Goal: Task Accomplishment & Management: Use online tool/utility

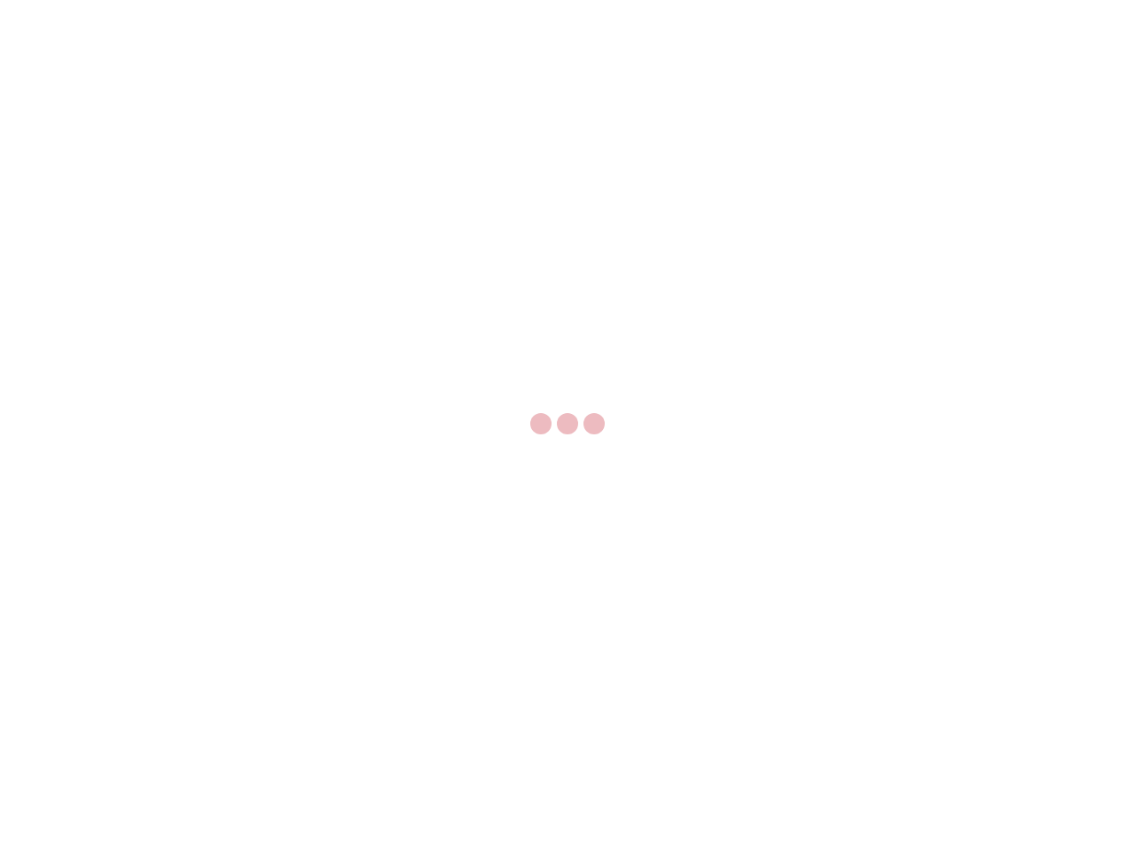
select select "US"
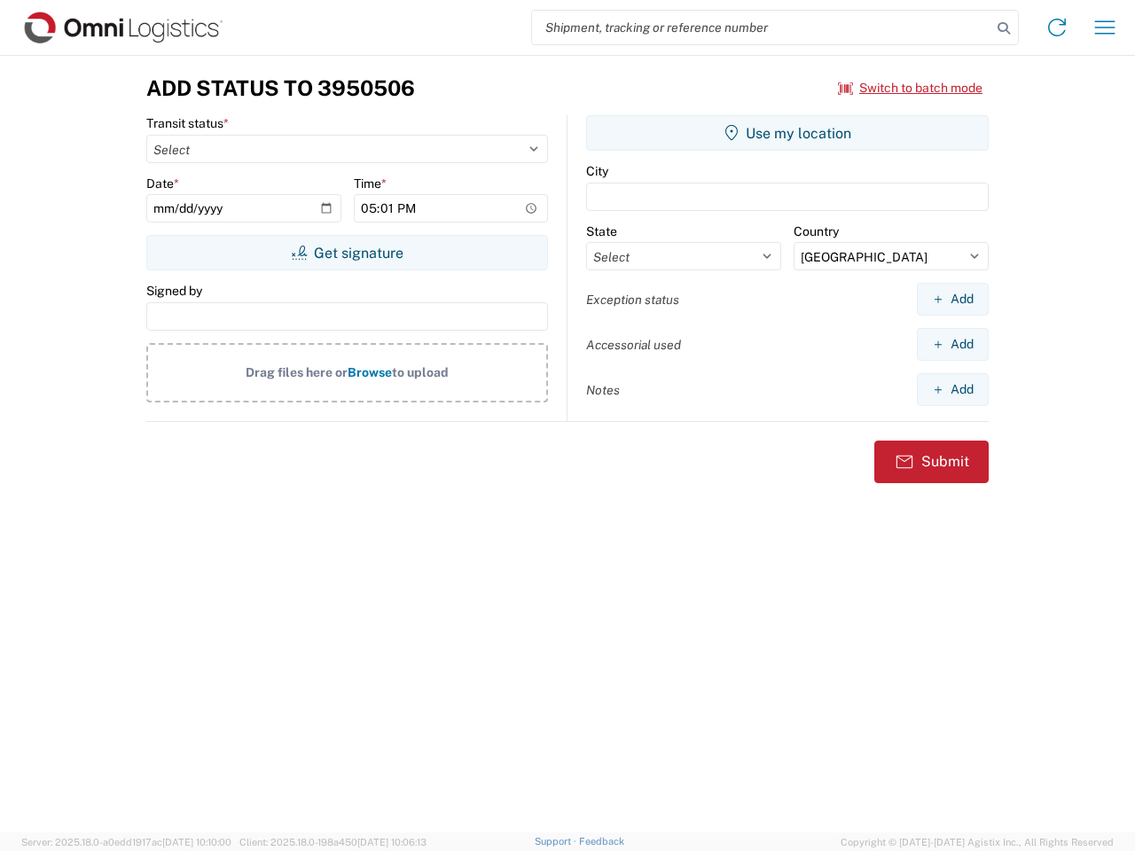
click at [762, 27] on input "search" at bounding box center [761, 28] width 459 height 34
click at [1004, 28] on icon at bounding box center [1003, 28] width 25 height 25
click at [1057, 27] on icon at bounding box center [1057, 27] width 28 height 28
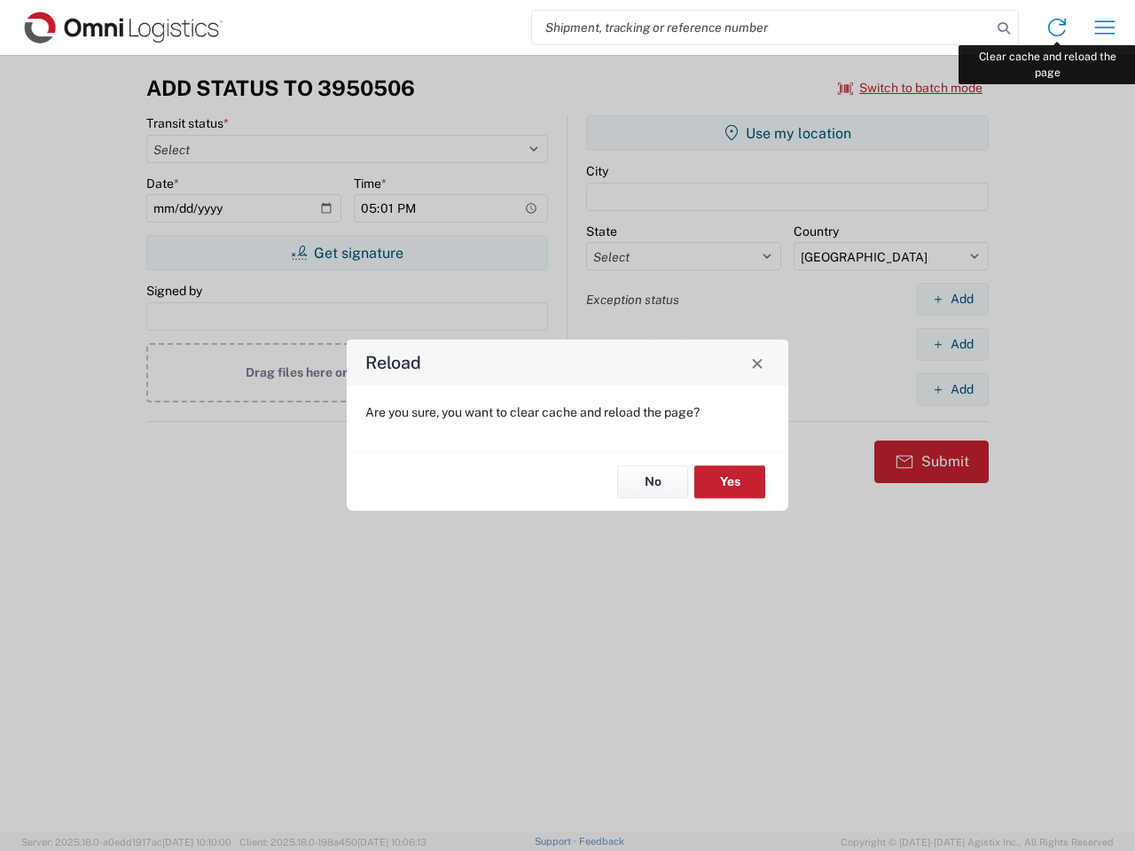
click at [1105, 27] on div "Reload Are you sure, you want to clear cache and reload the page? No Yes" at bounding box center [567, 425] width 1135 height 851
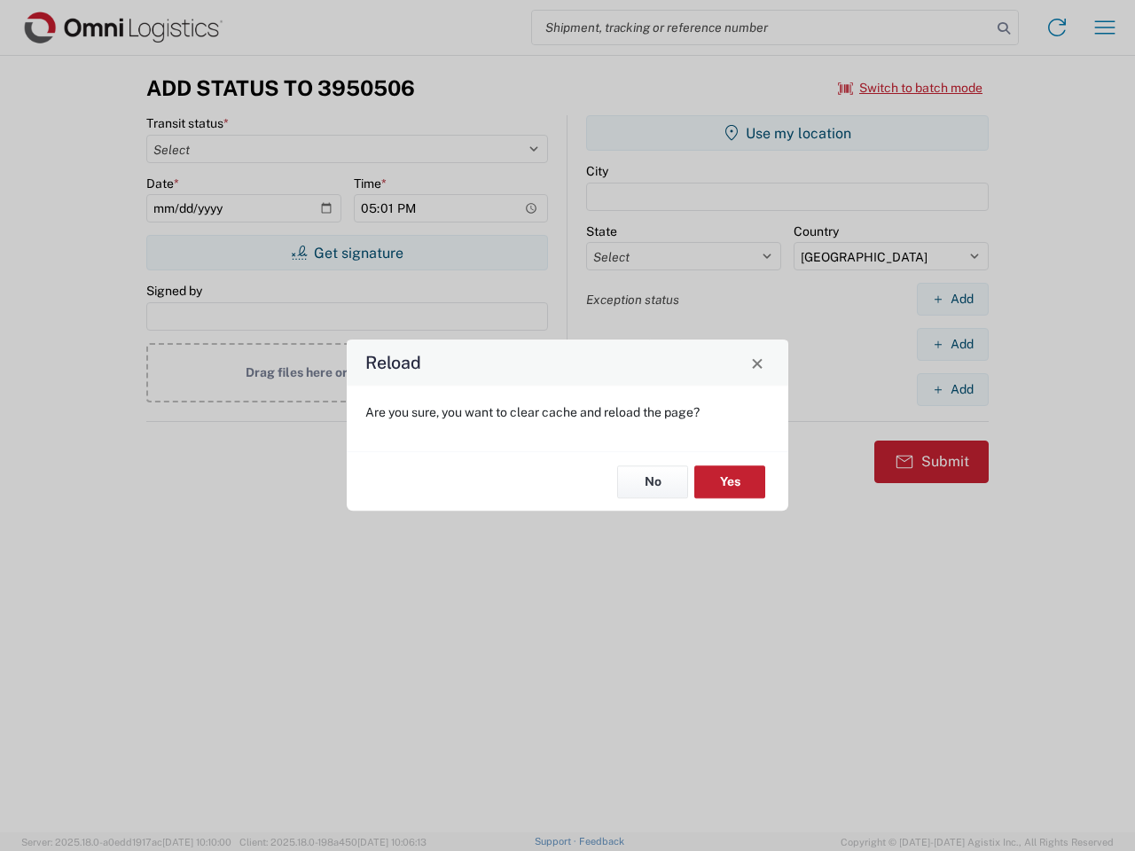
click at [911, 88] on div "Reload Are you sure, you want to clear cache and reload the page? No Yes" at bounding box center [567, 425] width 1135 height 851
click at [347, 253] on div "Reload Are you sure, you want to clear cache and reload the page? No Yes" at bounding box center [567, 425] width 1135 height 851
click at [787, 133] on div "Reload Are you sure, you want to clear cache and reload the page? No Yes" at bounding box center [567, 425] width 1135 height 851
click at [952, 299] on div "Reload Are you sure, you want to clear cache and reload the page? No Yes" at bounding box center [567, 425] width 1135 height 851
click at [952, 344] on div "Reload Are you sure, you want to clear cache and reload the page? No Yes" at bounding box center [567, 425] width 1135 height 851
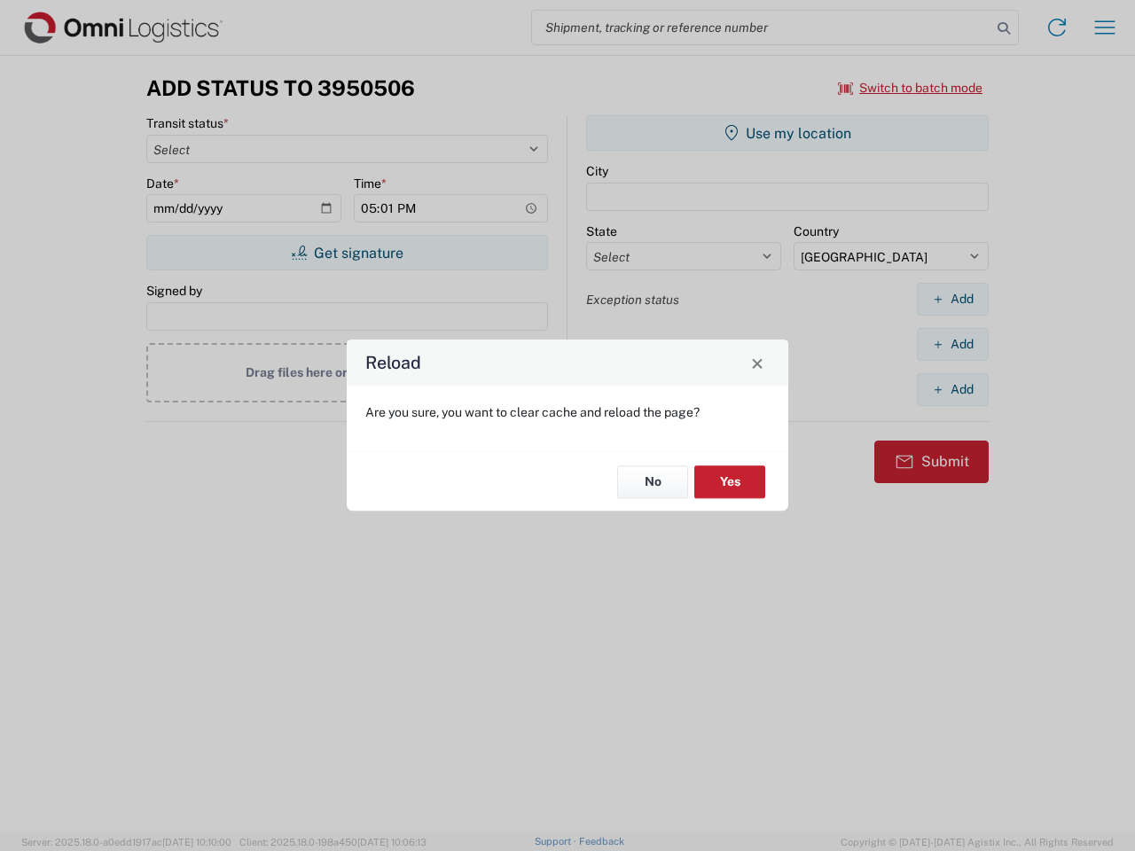
click at [952, 389] on div "Reload Are you sure, you want to clear cache and reload the page? No Yes" at bounding box center [567, 425] width 1135 height 851
